Goal: Task Accomplishment & Management: Use online tool/utility

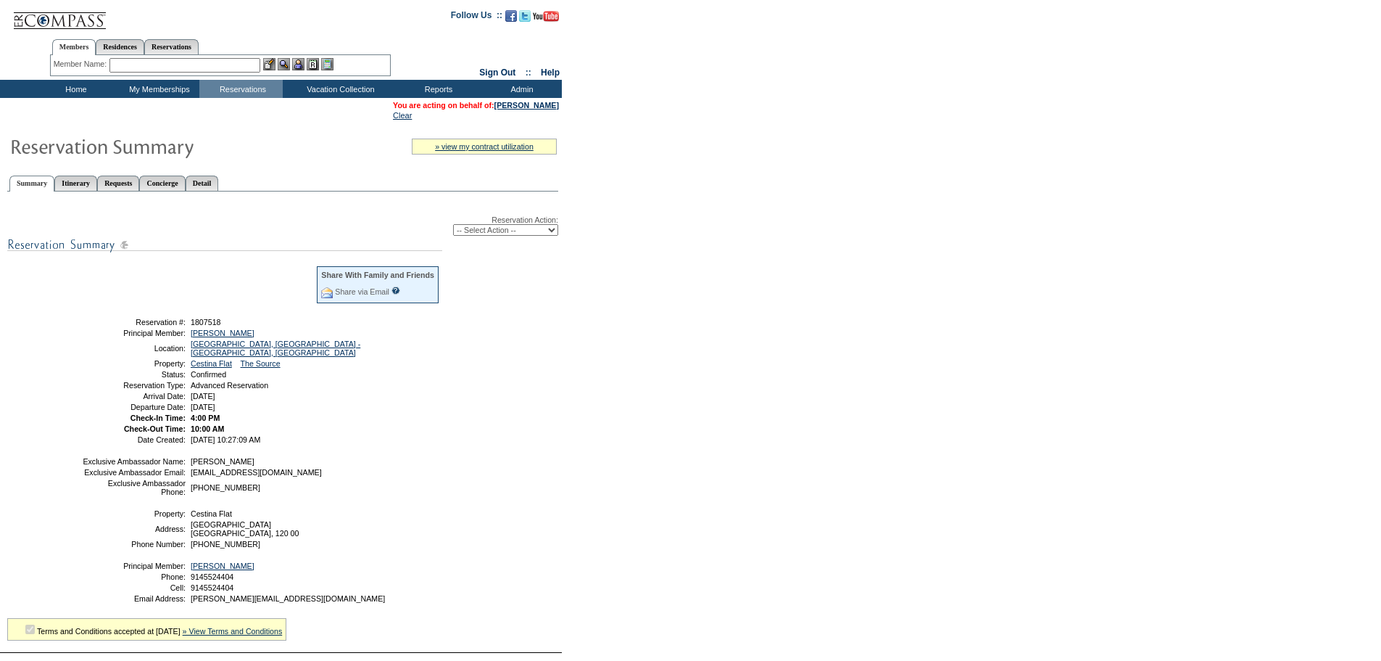
click at [484, 234] on select "-- Select Action -- Modify Reservation Dates Modify Reservation Cost Modify Occ…" at bounding box center [505, 230] width 105 height 12
select select "ChangeCost"
click at [453, 227] on select "-- Select Action -- Modify Reservation Dates Modify Reservation Cost Modify Occ…" at bounding box center [505, 230] width 105 height 12
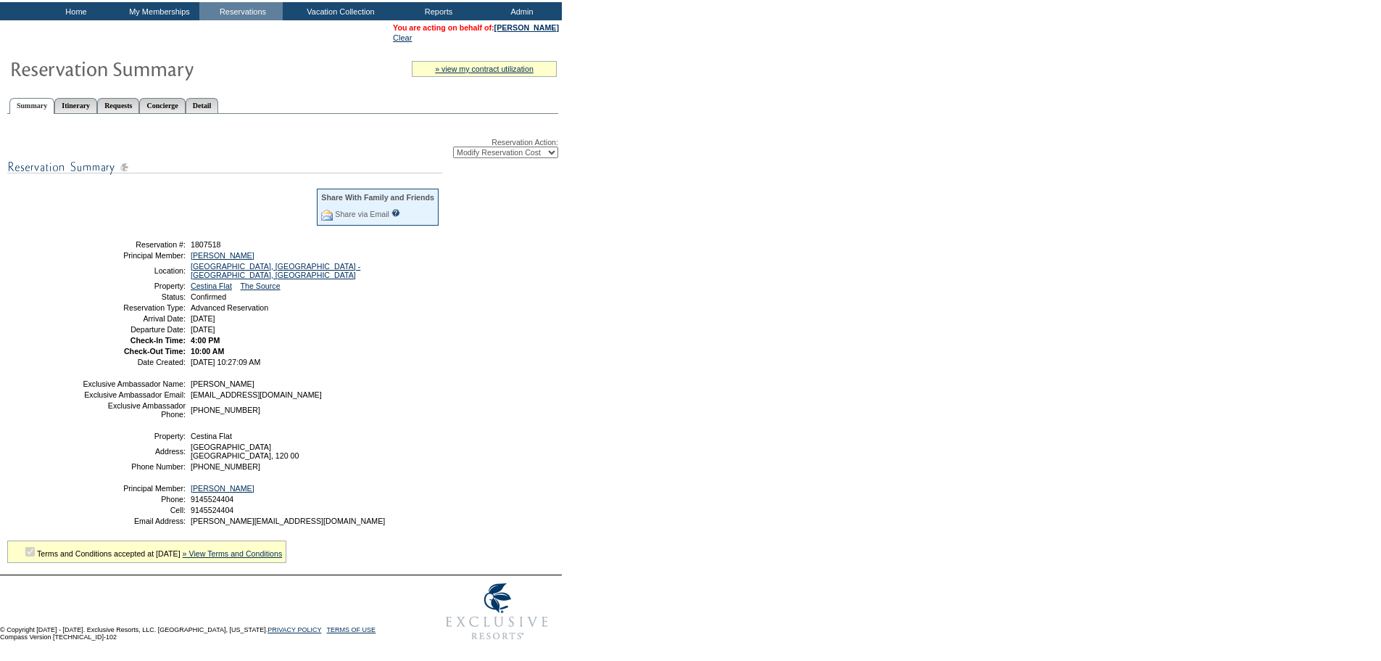
scroll to position [113, 0]
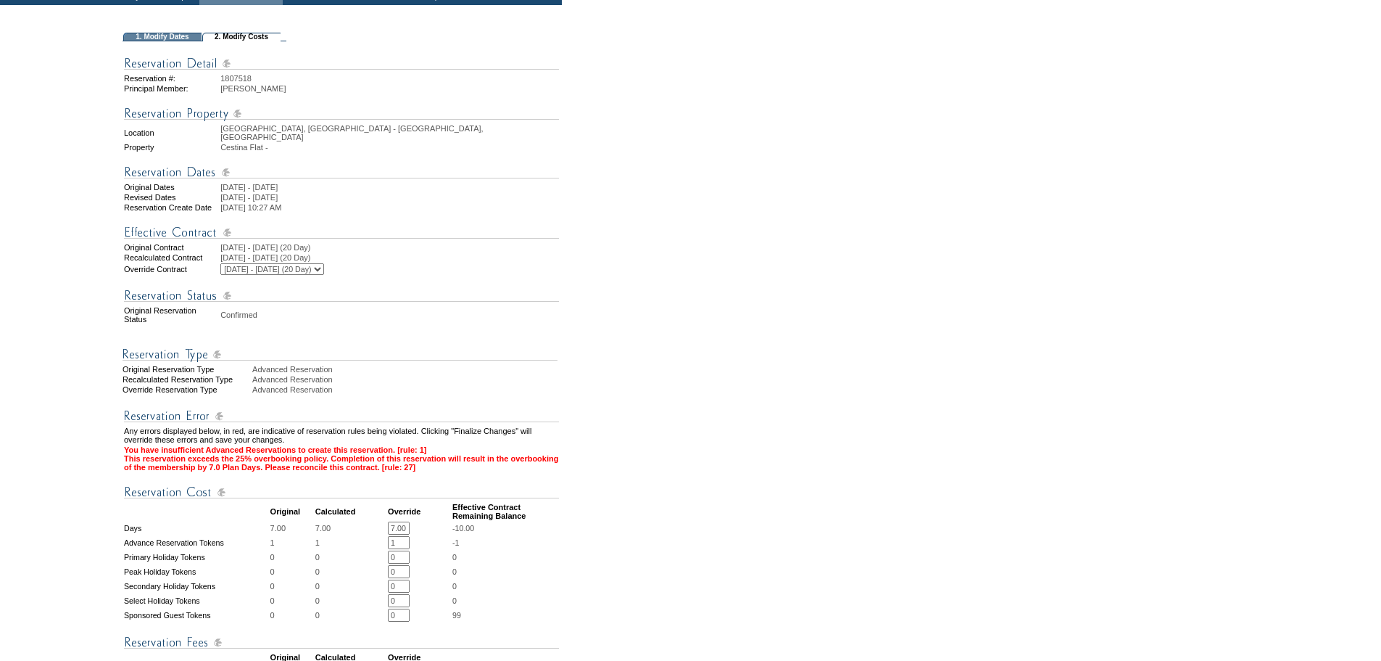
scroll to position [145, 0]
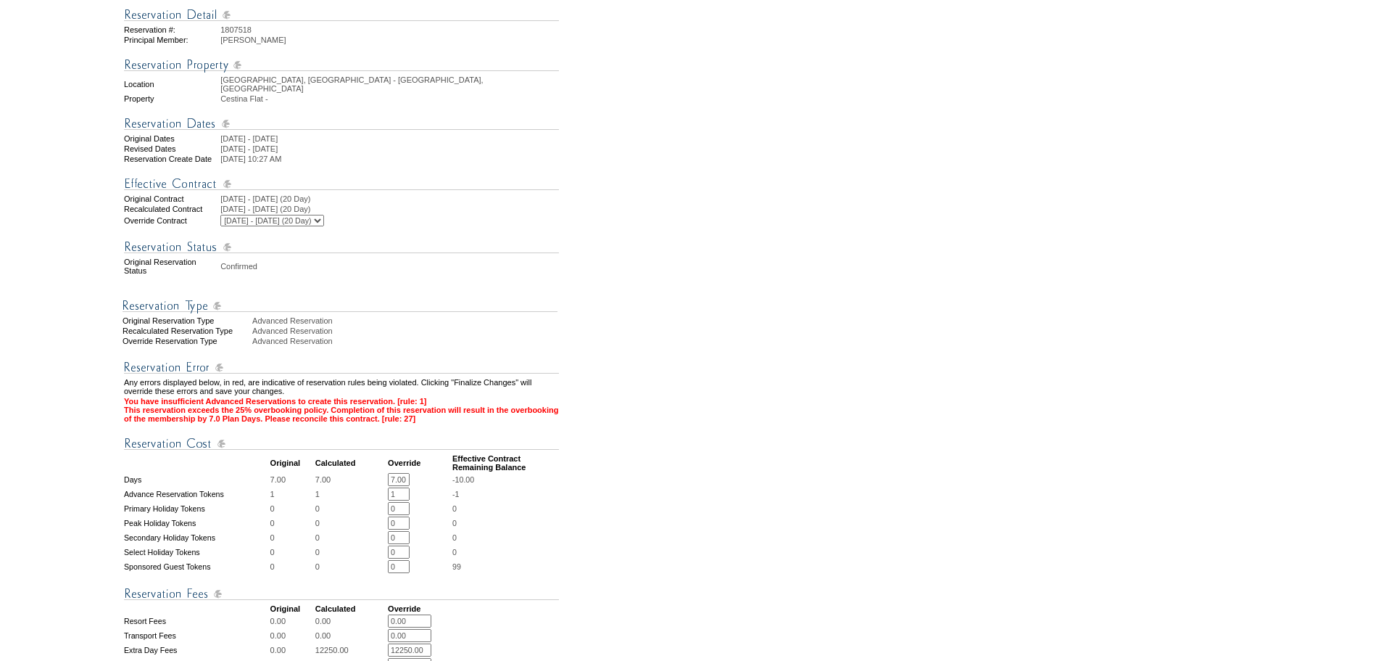
click at [405, 500] on input "1" at bounding box center [399, 493] width 22 height 13
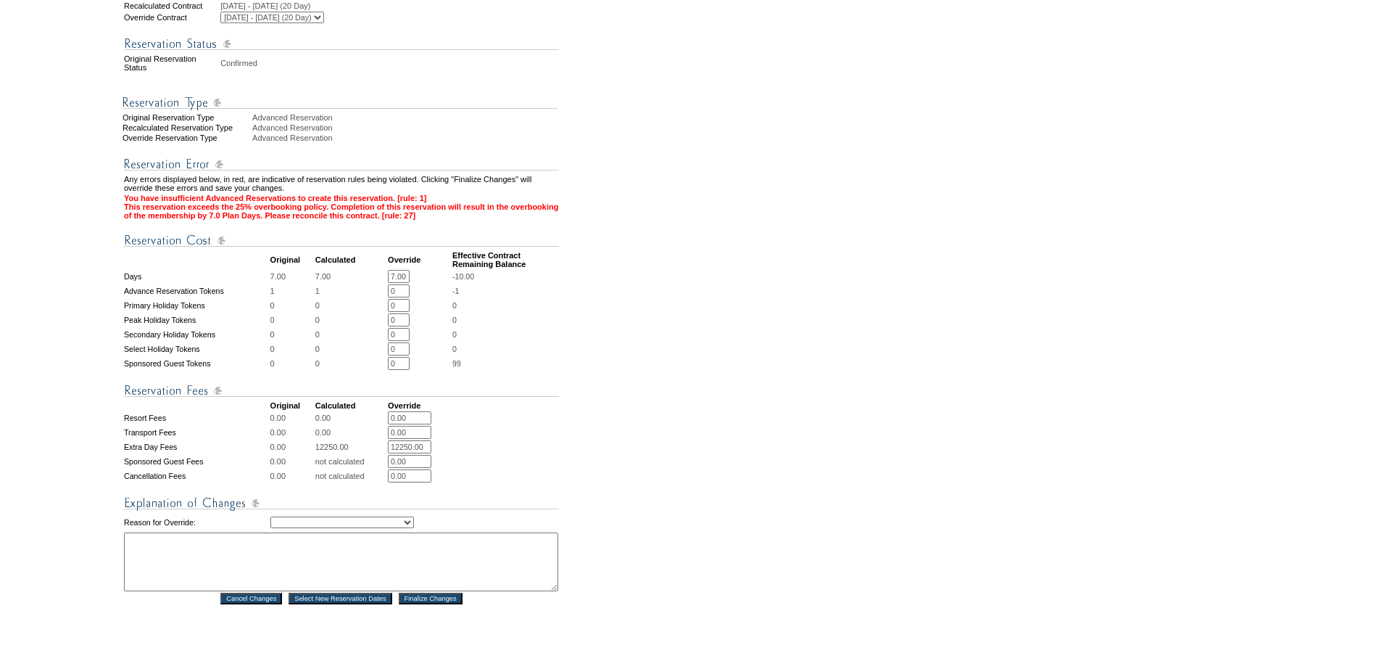
scroll to position [435, 0]
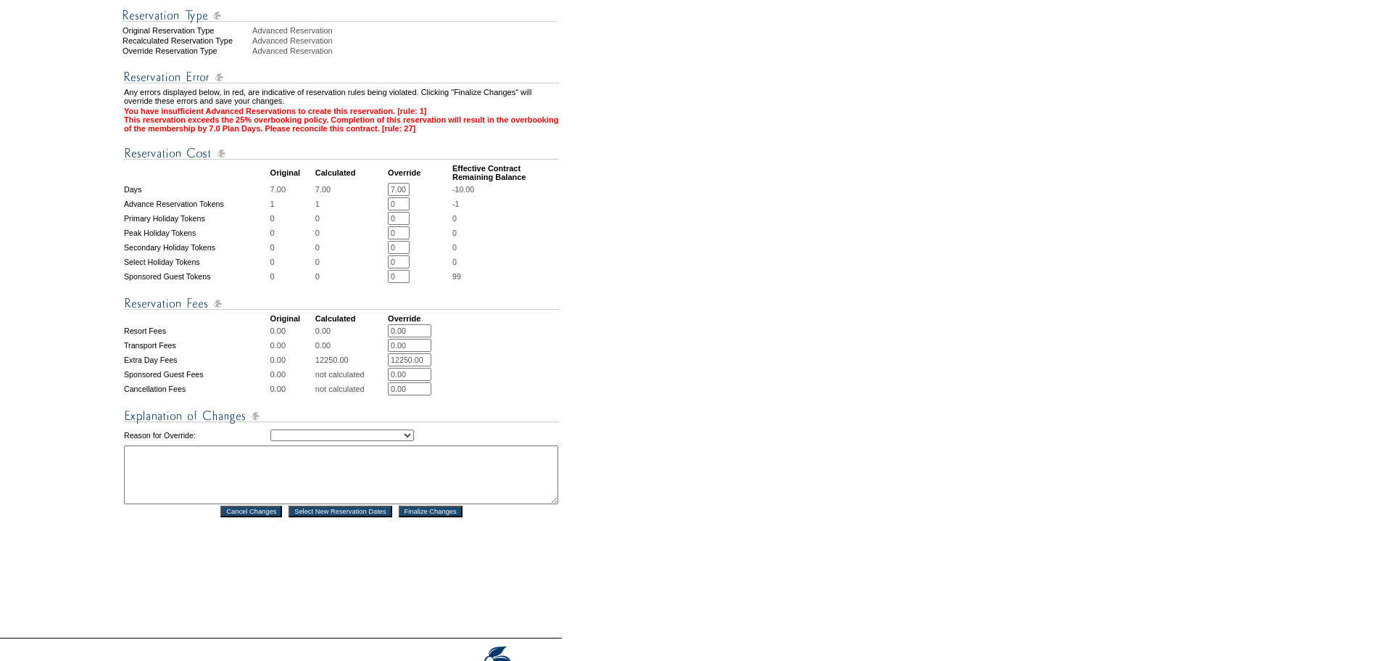
type input "0"
click at [410, 441] on select "Creating Continuous Stay Days Rebooked After Cancellation Editing Occupant Expe…" at bounding box center [342, 435] width 144 height 12
select select "1042"
click at [270, 441] on select "Creating Continuous Stay Days Rebooked After Cancellation Editing Occupant Expe…" at bounding box center [342, 435] width 144 height 12
click at [295, 488] on textarea at bounding box center [341, 474] width 434 height 59
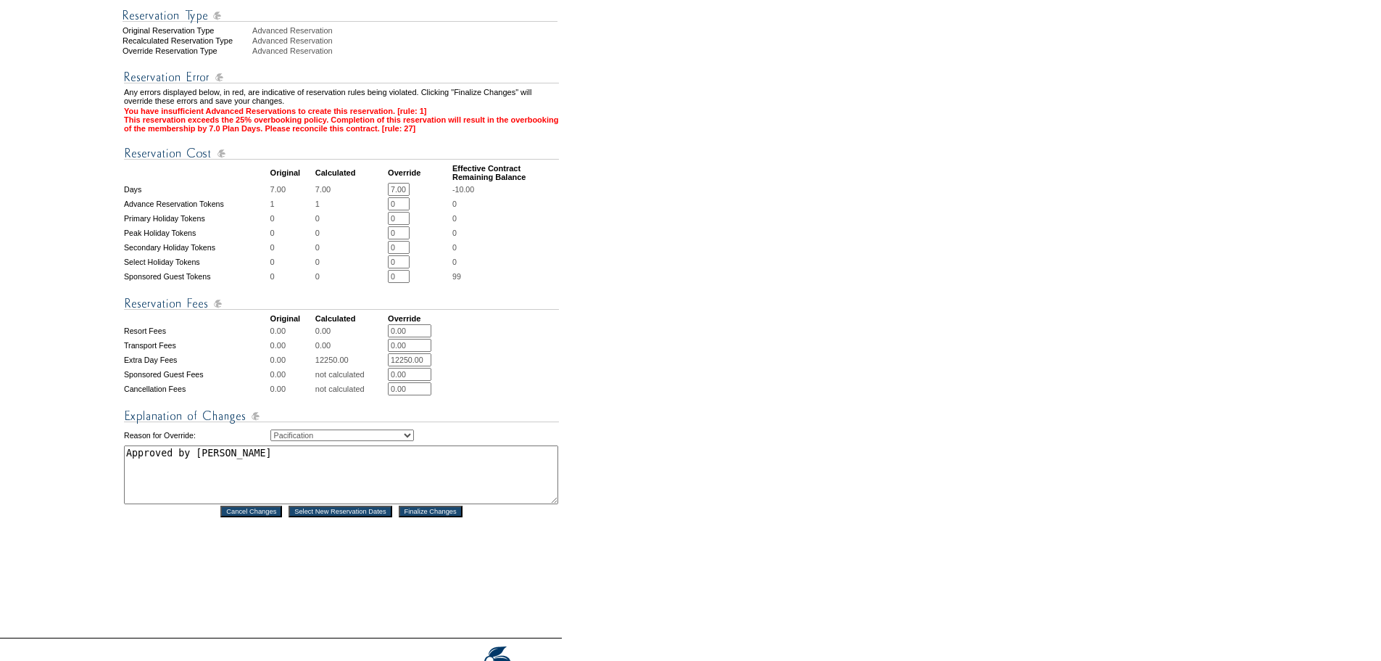
type textarea "Approved by Gina - BLEEP"
click at [454, 517] on input "Finalize Changes" at bounding box center [431, 511] width 64 height 12
